Goal: Information Seeking & Learning: Learn about a topic

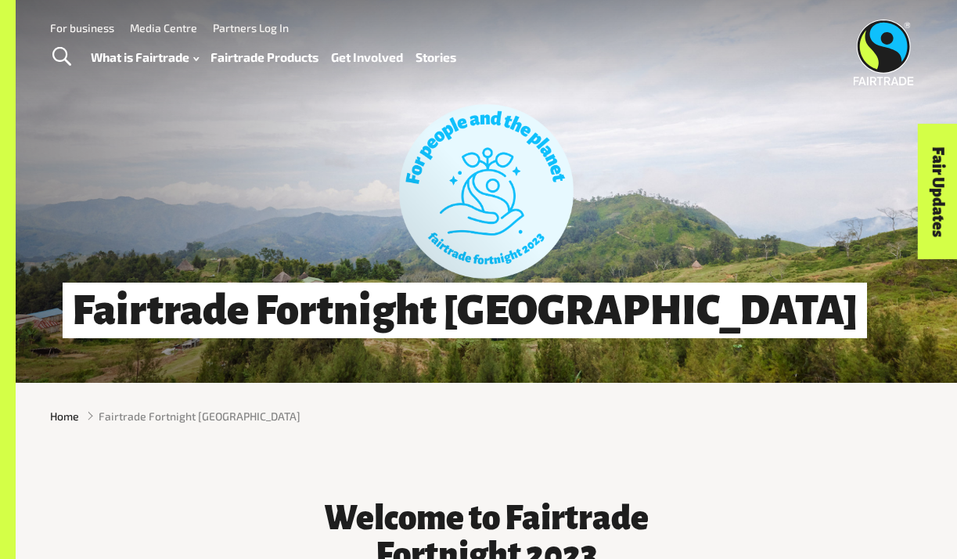
click at [880, 37] on img at bounding box center [883, 53] width 60 height 66
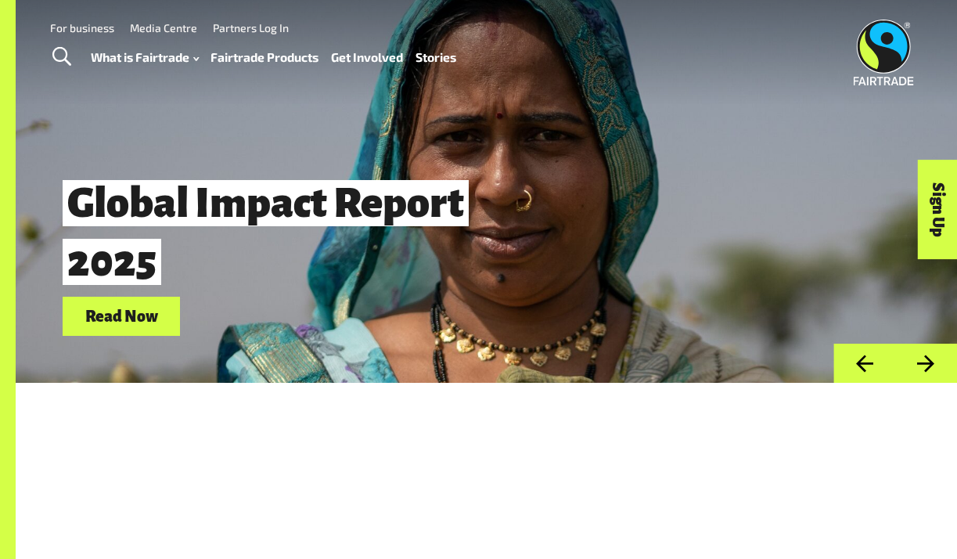
click at [934, 361] on button "Next" at bounding box center [926, 363] width 62 height 40
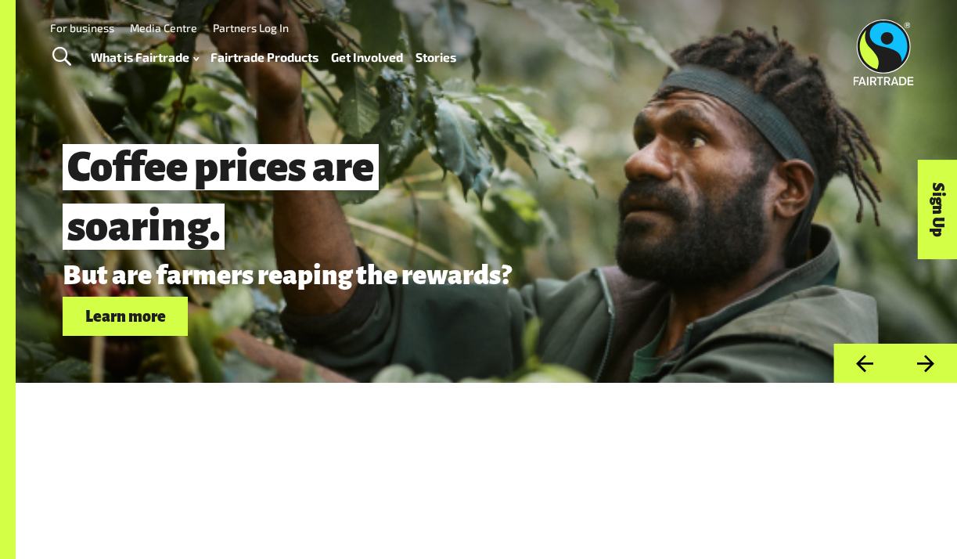
click at [934, 361] on button "Next" at bounding box center [926, 363] width 62 height 40
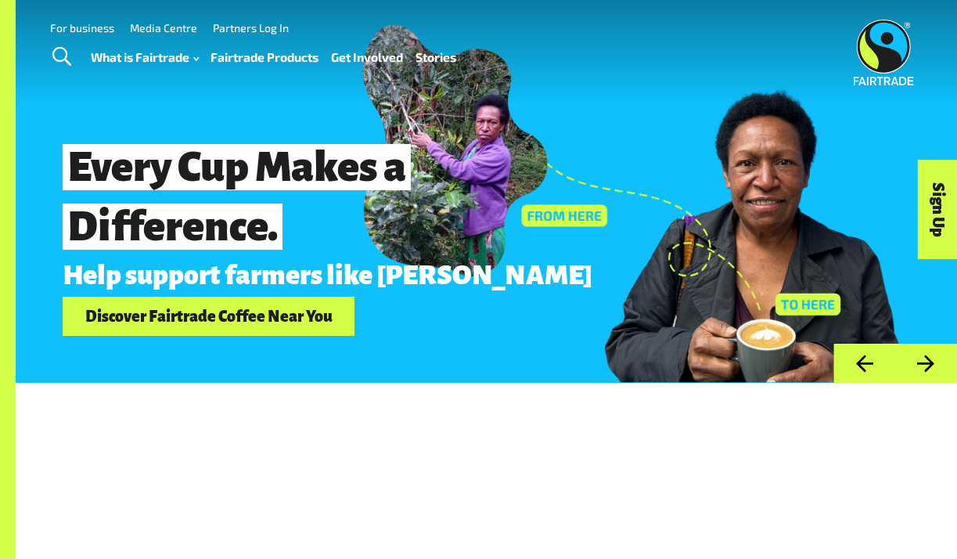
click at [933, 361] on button "Next" at bounding box center [926, 363] width 62 height 40
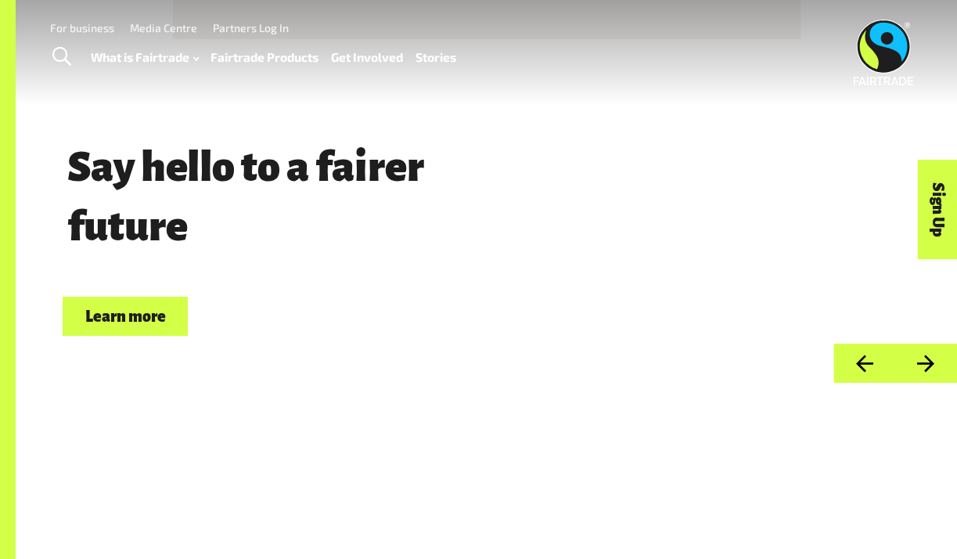
click at [930, 364] on button "Next" at bounding box center [926, 363] width 62 height 40
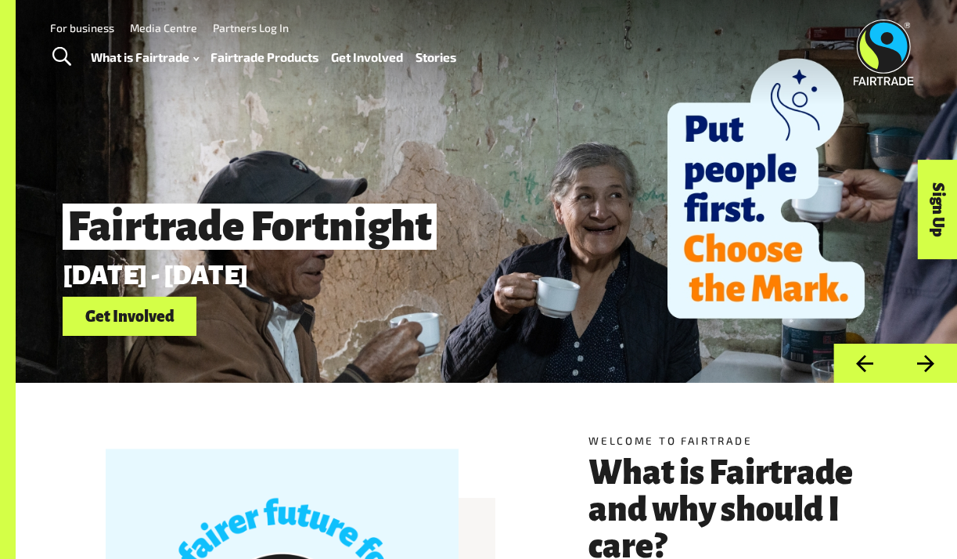
click at [135, 311] on link "Get Involved" at bounding box center [130, 316] width 134 height 40
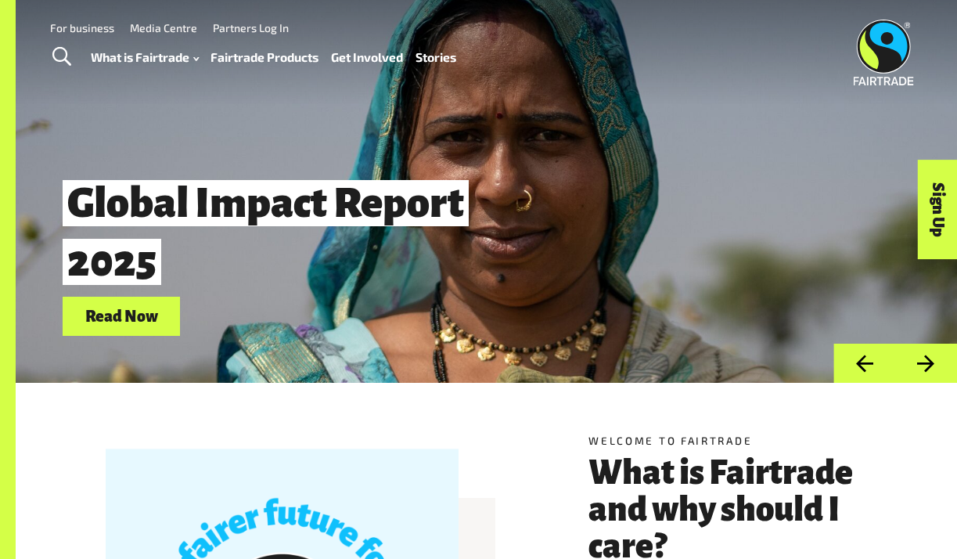
click at [928, 361] on button "Next" at bounding box center [926, 363] width 62 height 40
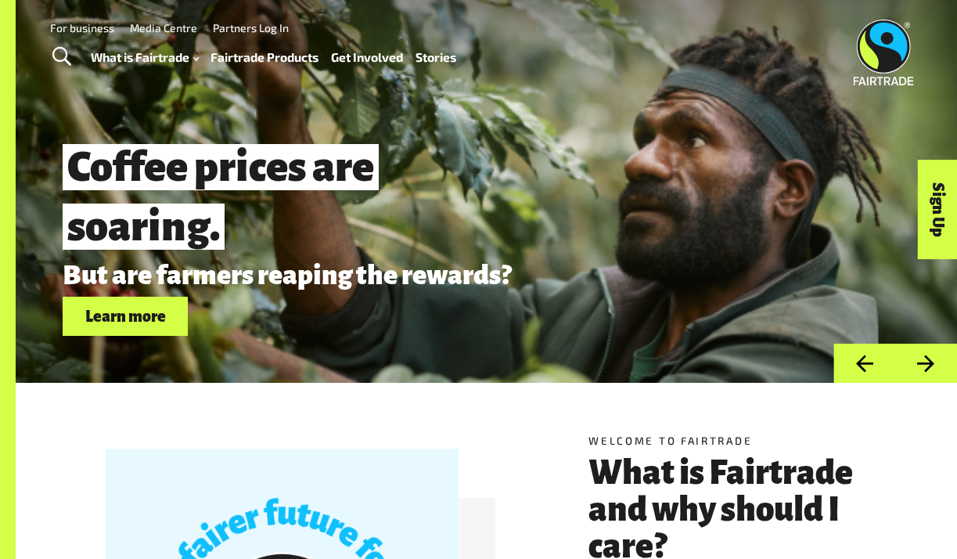
click at [928, 361] on button "Next" at bounding box center [926, 363] width 62 height 40
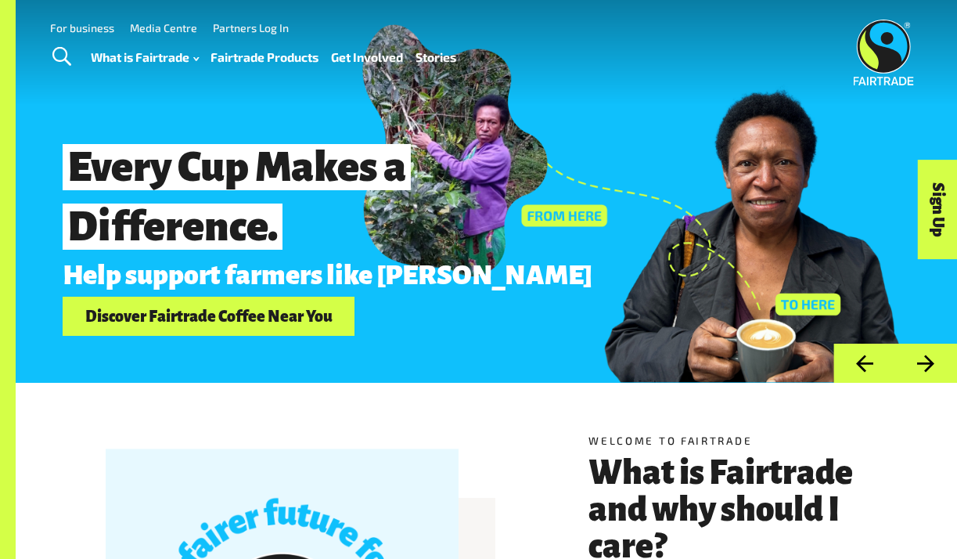
click at [928, 361] on button "Next" at bounding box center [926, 363] width 62 height 40
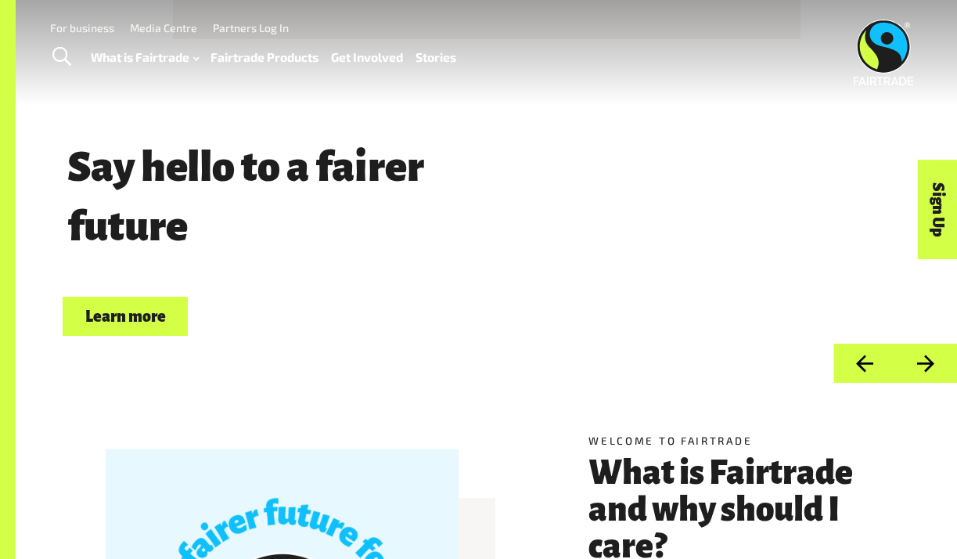
click at [928, 362] on button "Next" at bounding box center [926, 363] width 62 height 40
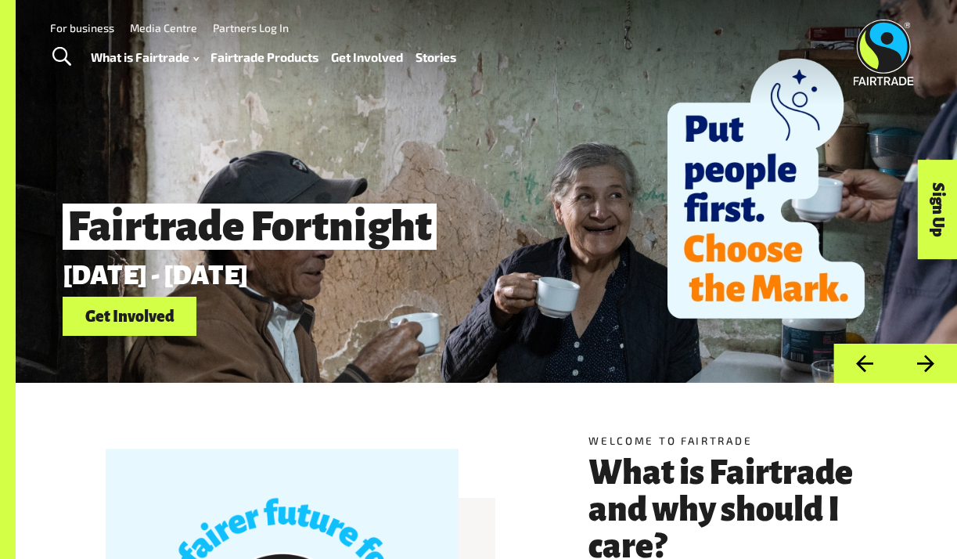
click at [127, 329] on link "Get Involved" at bounding box center [130, 316] width 134 height 40
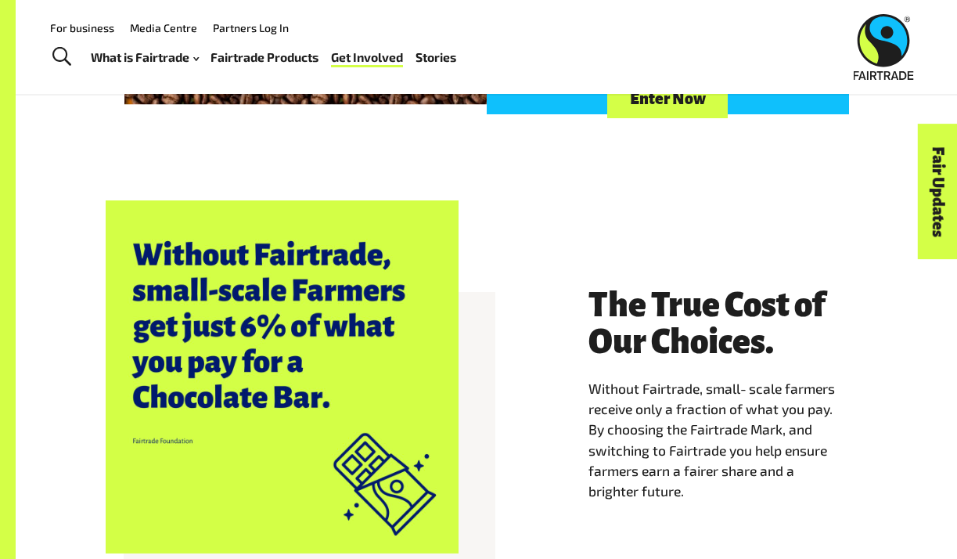
scroll to position [1163, 0]
